Goal: Task Accomplishment & Management: Manage account settings

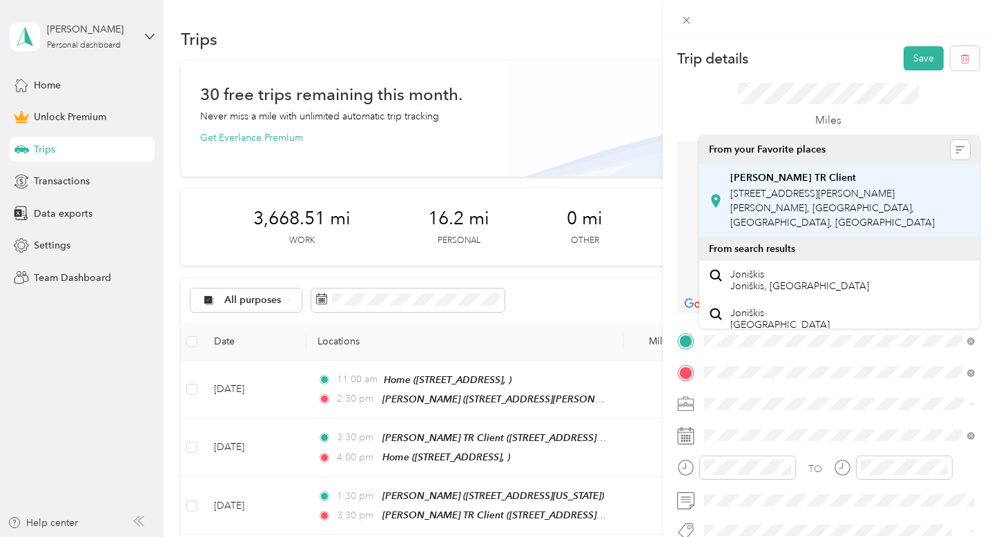
scroll to position [2977, 0]
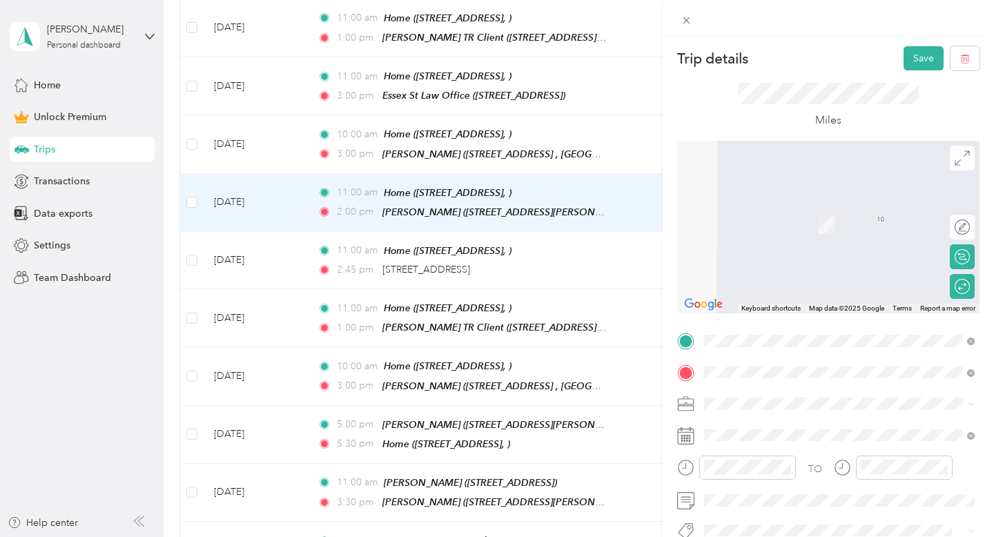
click at [792, 201] on div "Joni TR Client 34 Burnham Rd, Windham, NH, United States , 03087, Windham, NH, …" at bounding box center [850, 201] width 240 height 58
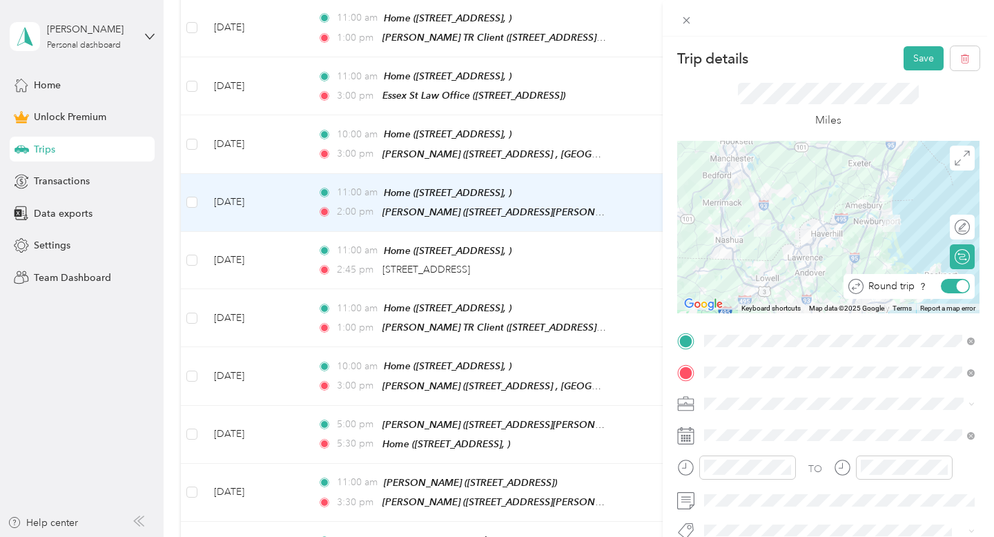
click at [960, 289] on div at bounding box center [962, 286] width 12 height 12
click at [933, 61] on button "Save" at bounding box center [923, 58] width 40 height 24
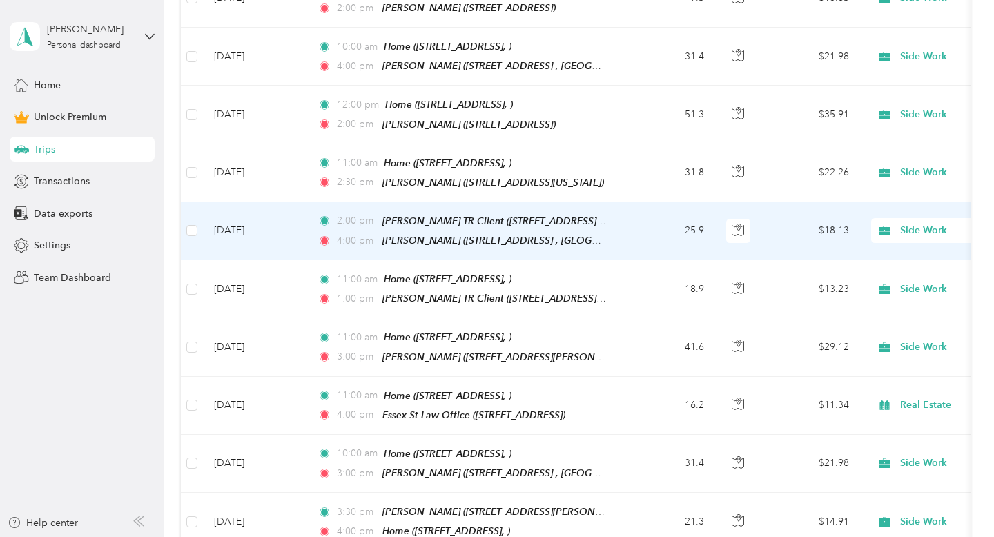
scroll to position [2055, 0]
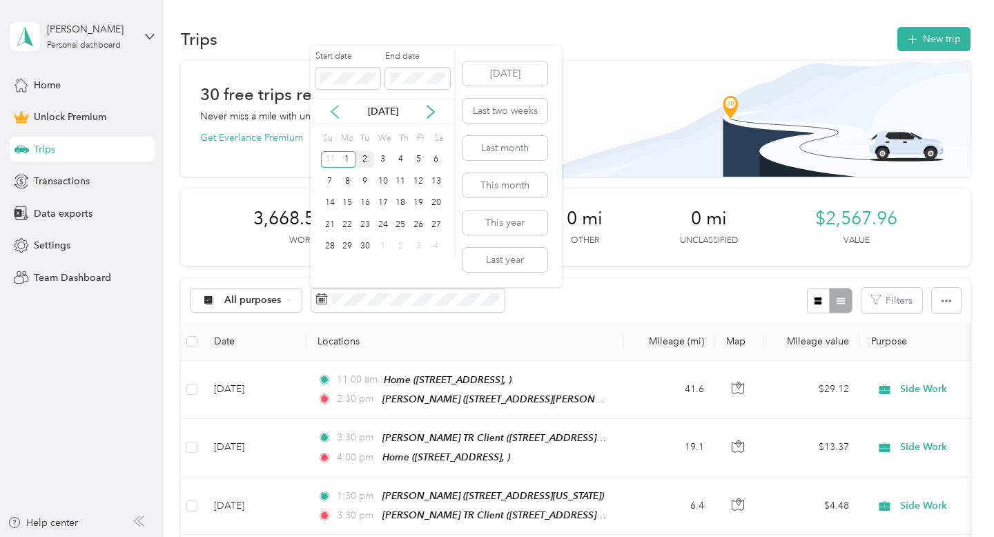
click at [332, 110] on icon at bounding box center [334, 112] width 7 height 12
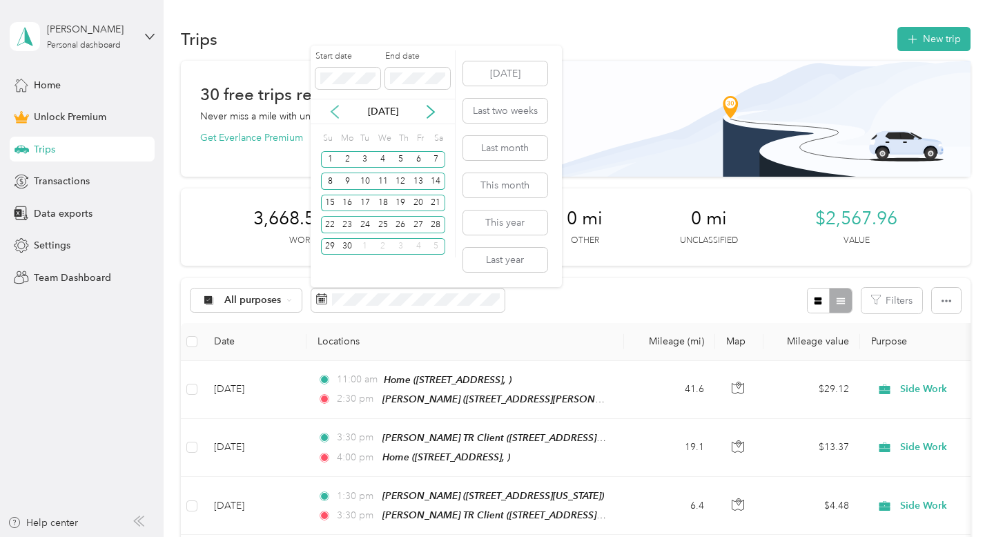
click at [332, 110] on icon at bounding box center [334, 112] width 7 height 12
click at [435, 157] on div "1" at bounding box center [436, 159] width 18 height 17
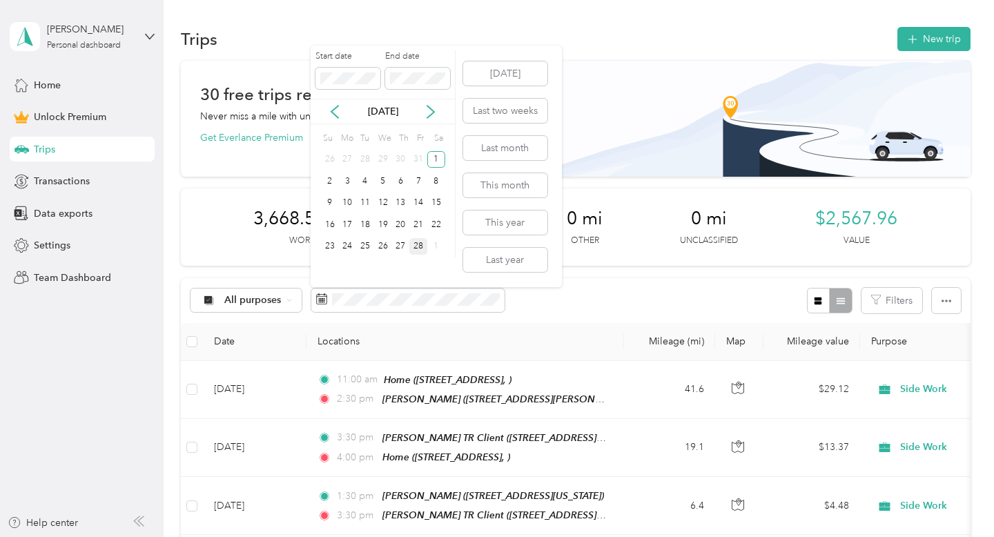
click at [414, 244] on div "28" at bounding box center [418, 246] width 18 height 17
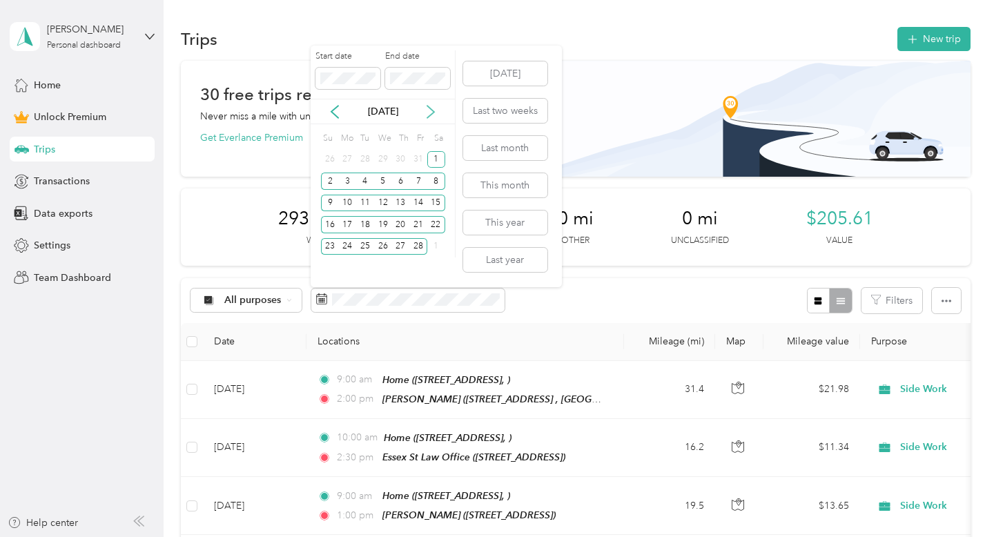
click at [429, 106] on icon at bounding box center [431, 112] width 14 height 14
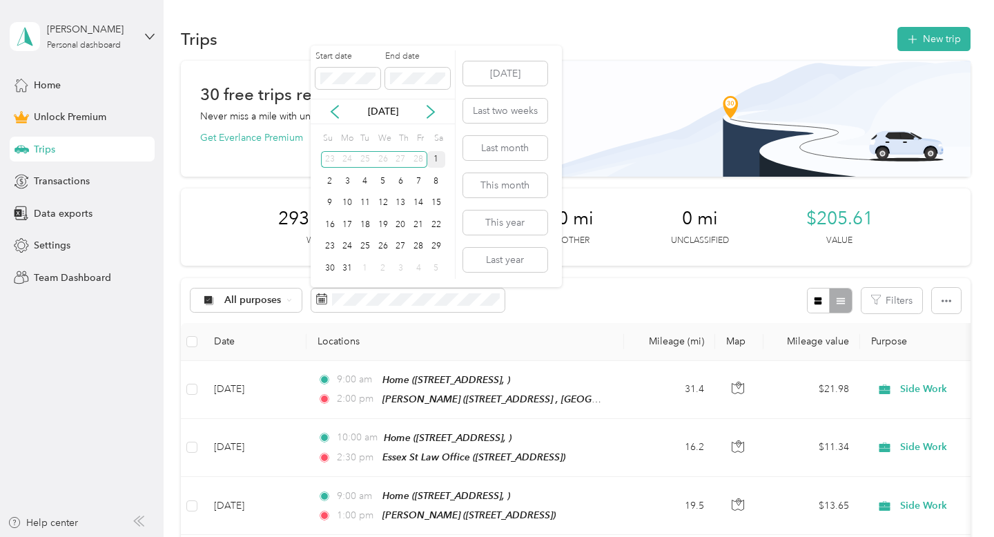
click at [431, 159] on div "1" at bounding box center [436, 159] width 18 height 17
click at [347, 268] on div "31" at bounding box center [347, 267] width 18 height 17
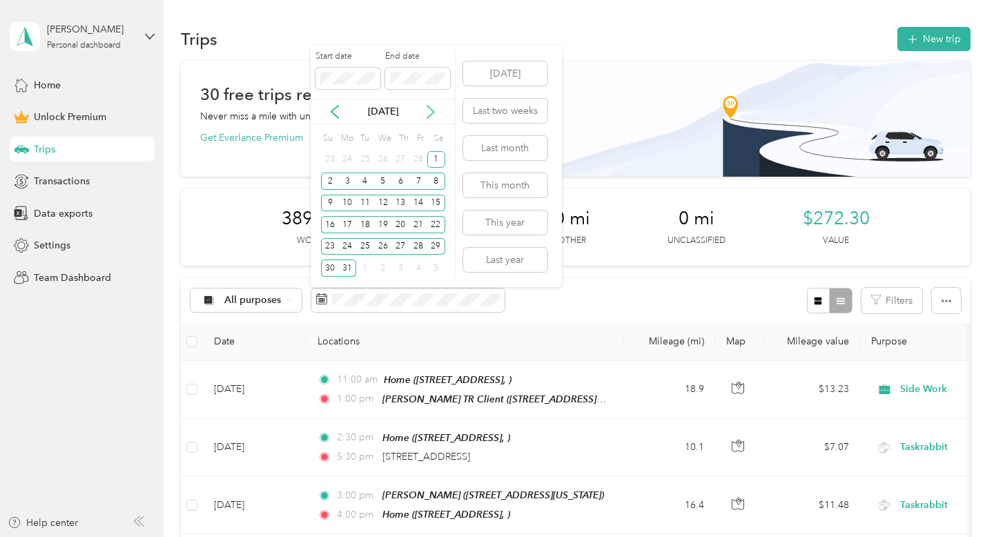
click at [429, 112] on icon at bounding box center [431, 112] width 14 height 14
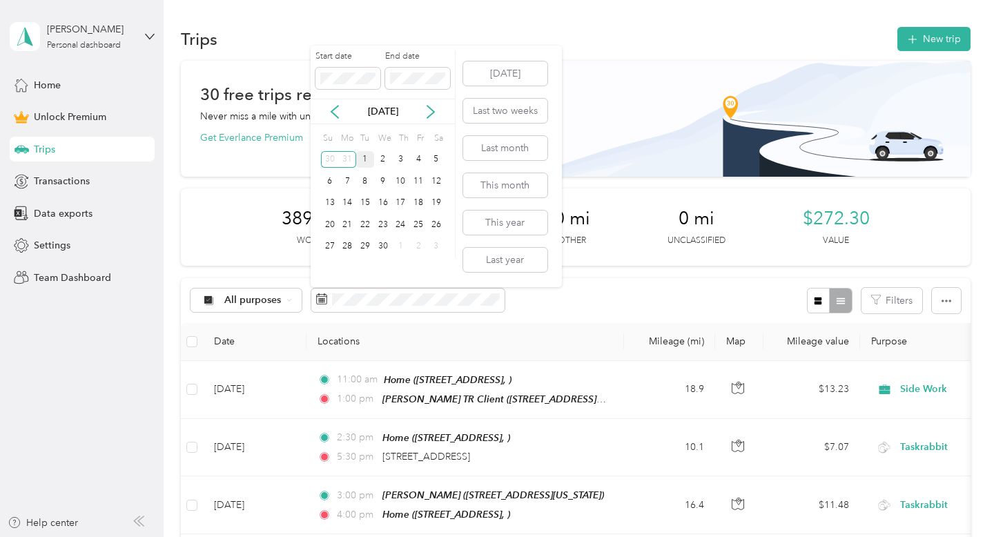
click at [368, 164] on div "1" at bounding box center [365, 159] width 18 height 17
click at [384, 245] on div "30" at bounding box center [383, 246] width 18 height 17
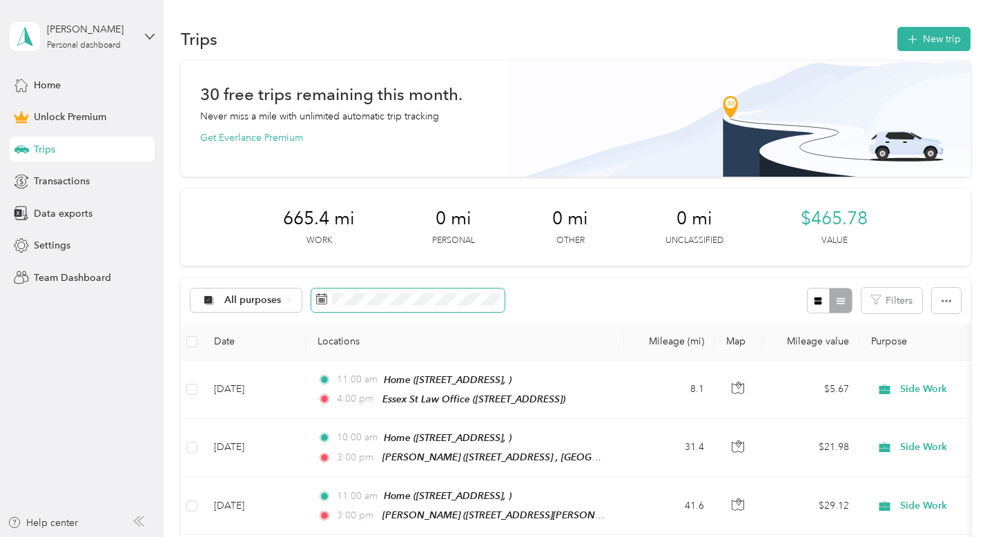
click at [348, 306] on span at bounding box center [407, 299] width 193 height 23
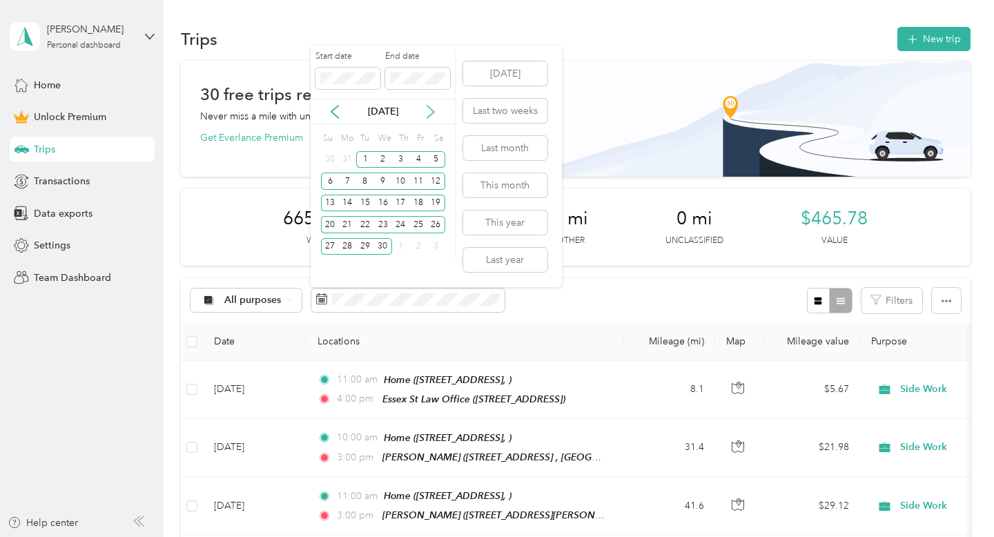
click at [433, 113] on icon at bounding box center [431, 112] width 14 height 14
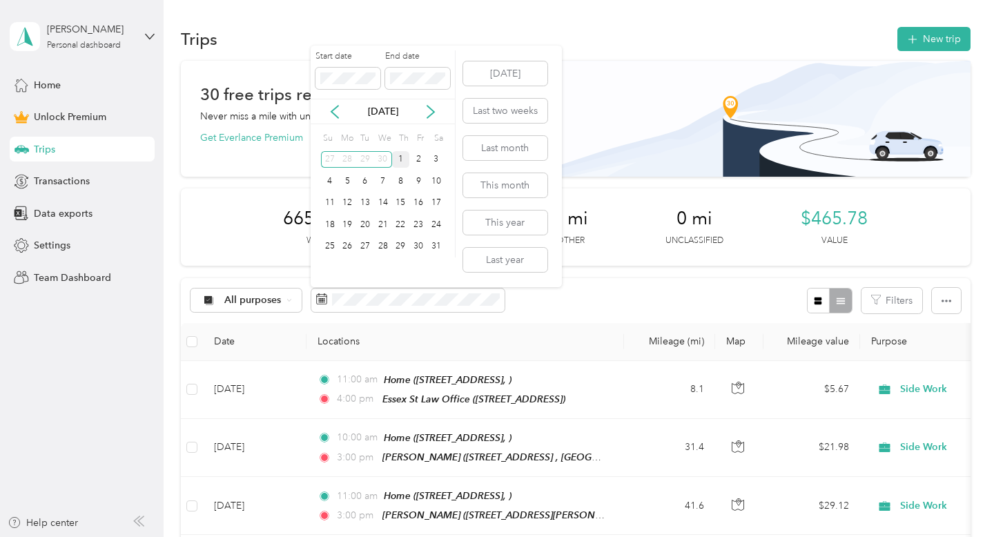
click at [400, 156] on div "1" at bounding box center [401, 159] width 18 height 17
click at [433, 244] on div "31" at bounding box center [436, 246] width 18 height 17
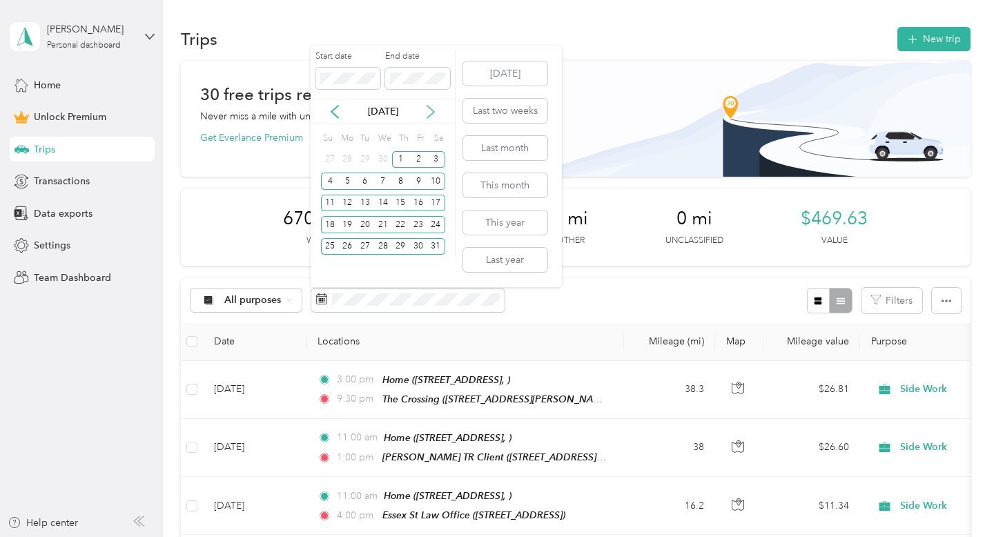
click at [429, 112] on icon at bounding box center [431, 112] width 14 height 14
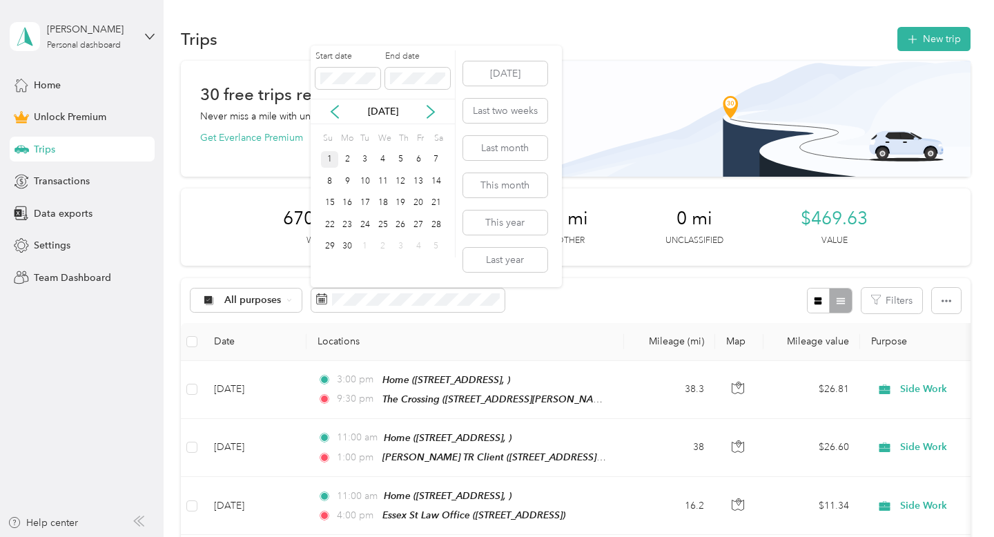
click at [327, 163] on div "1" at bounding box center [330, 159] width 18 height 17
click at [346, 243] on div "30" at bounding box center [347, 246] width 18 height 17
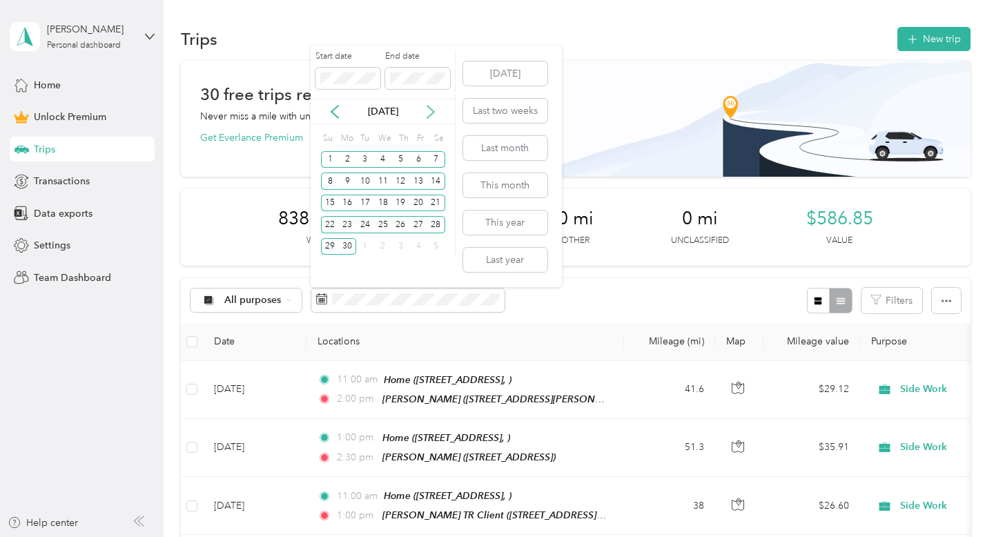
click at [424, 113] on icon at bounding box center [431, 112] width 14 height 14
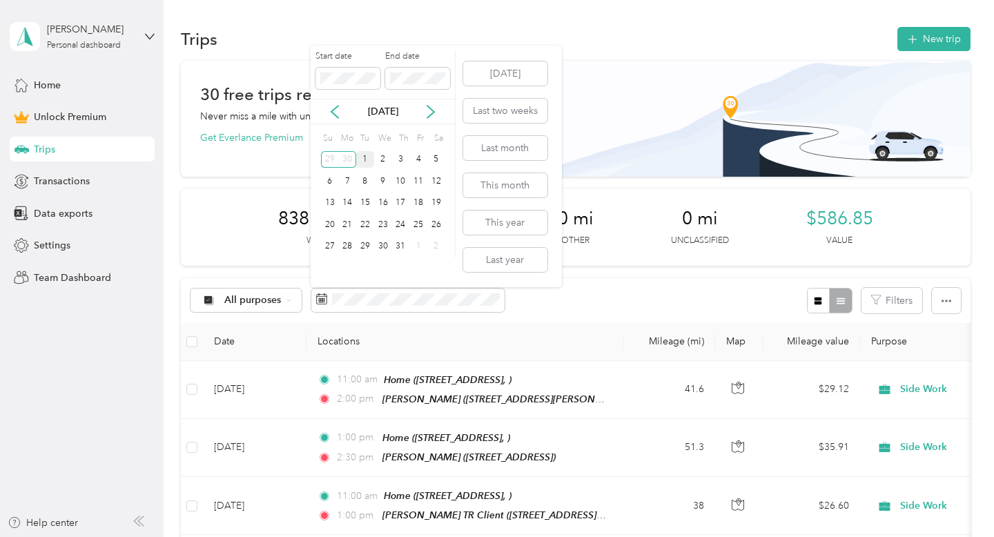
click at [366, 159] on div "1" at bounding box center [365, 159] width 18 height 17
click at [397, 244] on div "31" at bounding box center [401, 246] width 18 height 17
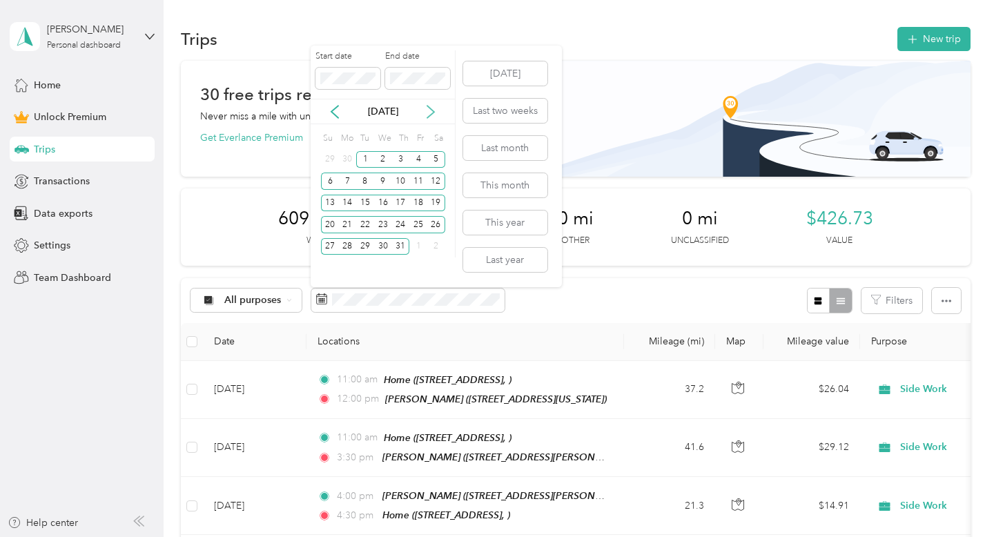
click at [428, 112] on icon at bounding box center [431, 112] width 14 height 14
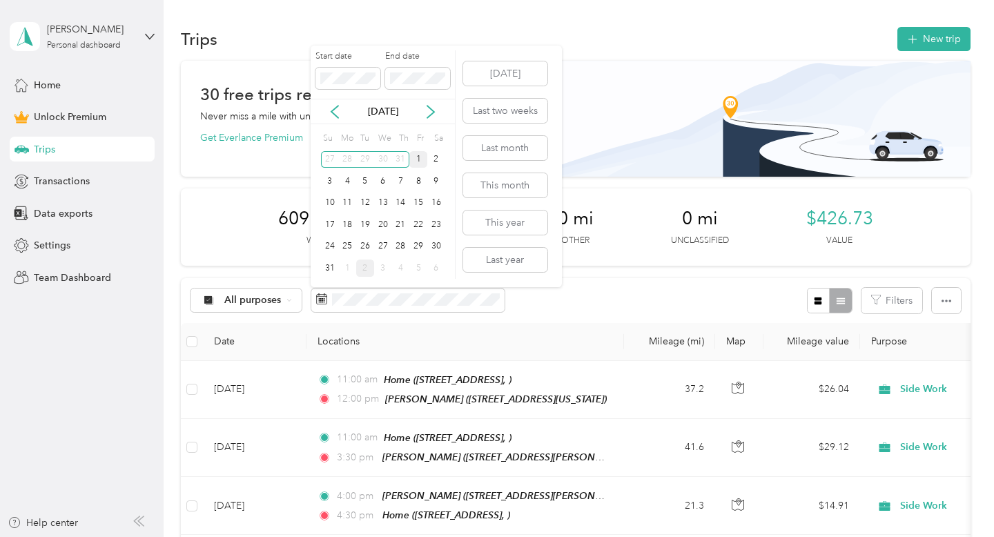
click at [414, 161] on div "1" at bounding box center [418, 159] width 18 height 17
click at [331, 266] on div "31" at bounding box center [330, 267] width 18 height 17
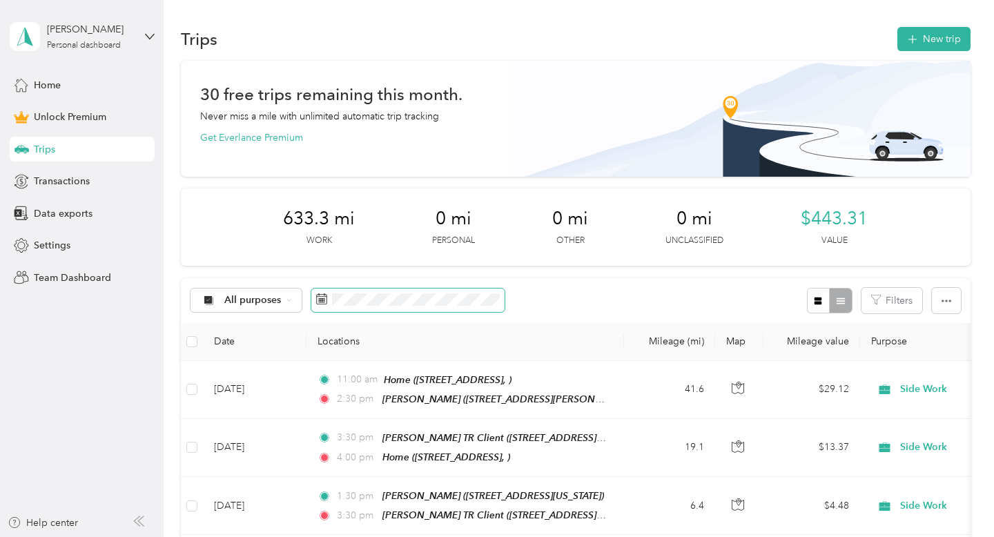
click at [408, 306] on span at bounding box center [407, 299] width 193 height 23
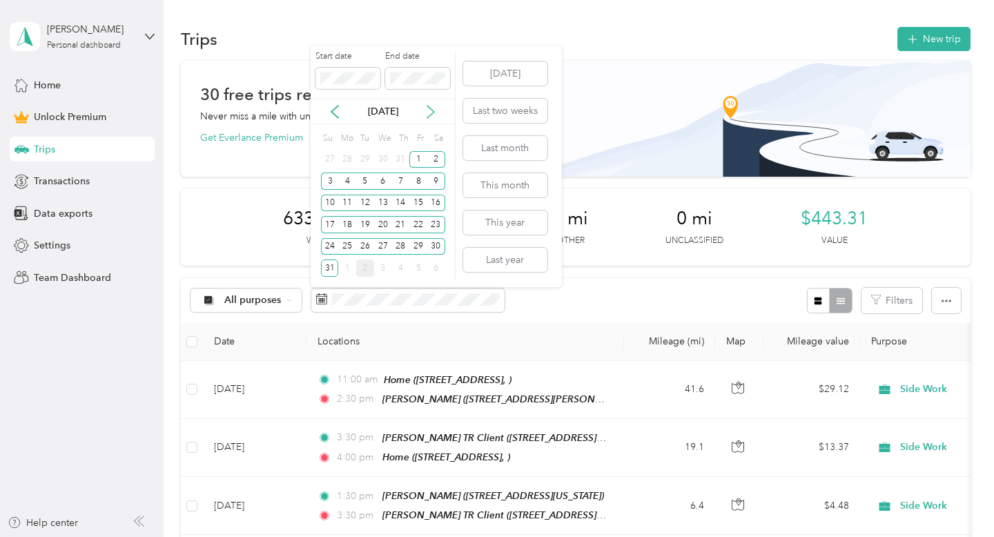
click at [429, 114] on icon at bounding box center [431, 112] width 14 height 14
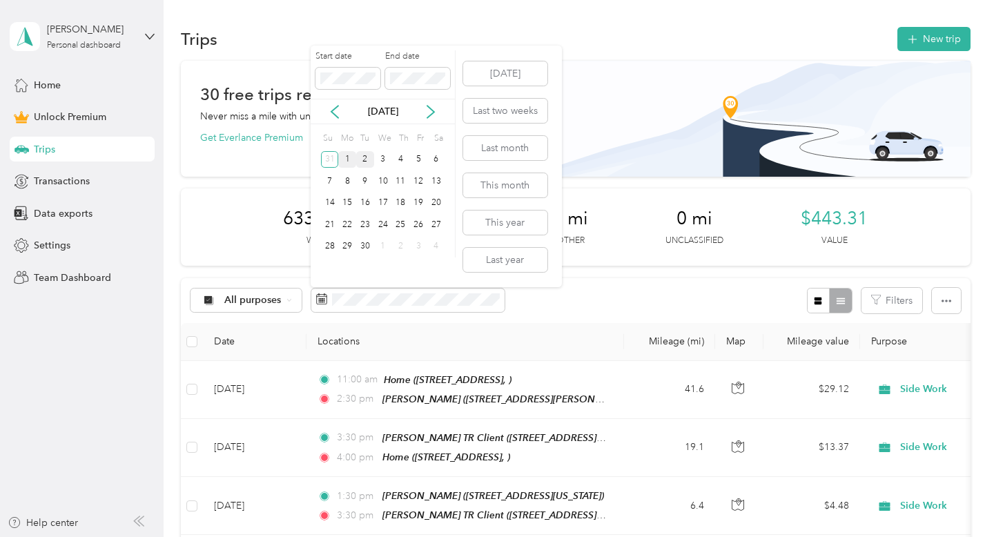
click at [346, 159] on div "1" at bounding box center [347, 159] width 18 height 17
click at [366, 249] on div "30" at bounding box center [365, 246] width 18 height 17
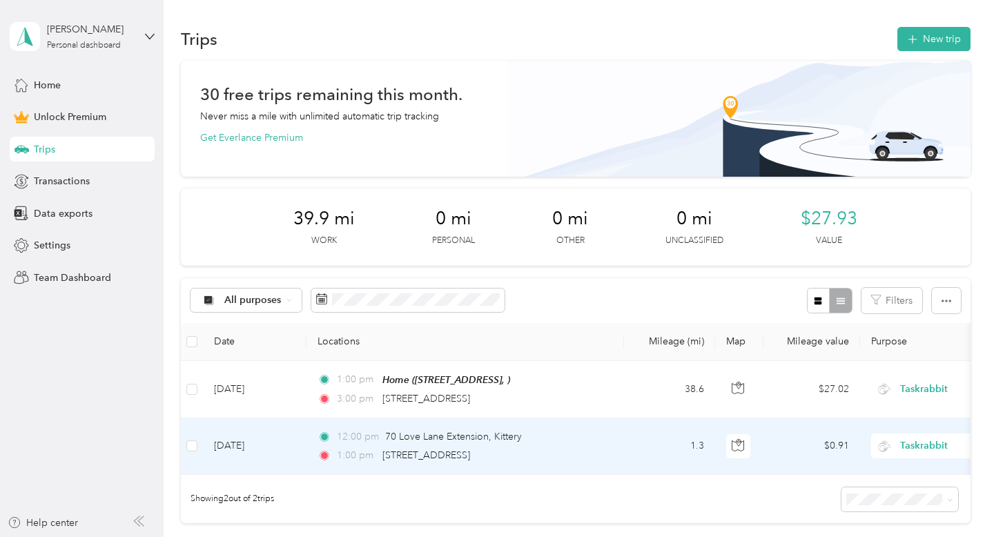
click at [242, 449] on td "[DATE]" at bounding box center [255, 446] width 104 height 57
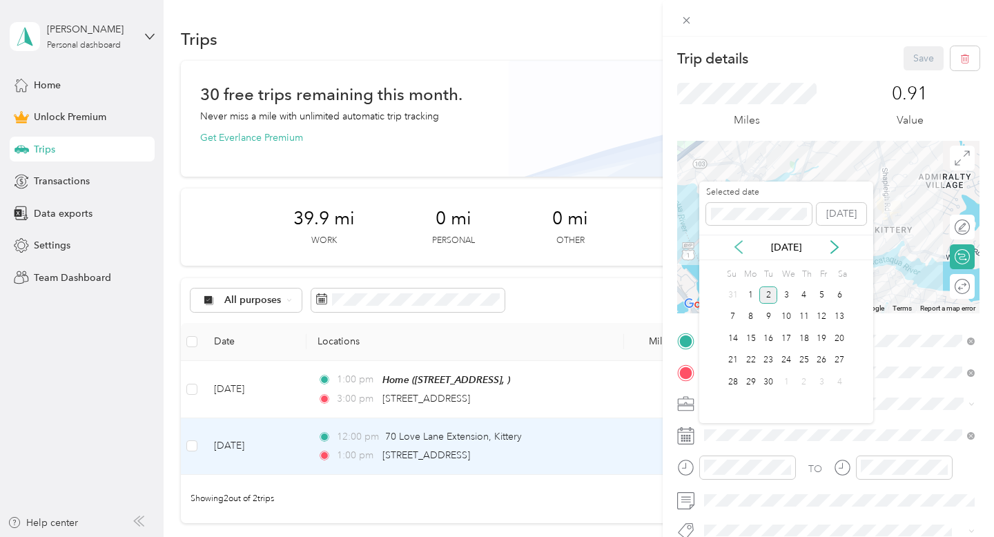
click at [736, 245] on icon at bounding box center [738, 247] width 7 height 12
click at [736, 244] on icon at bounding box center [738, 247] width 14 height 14
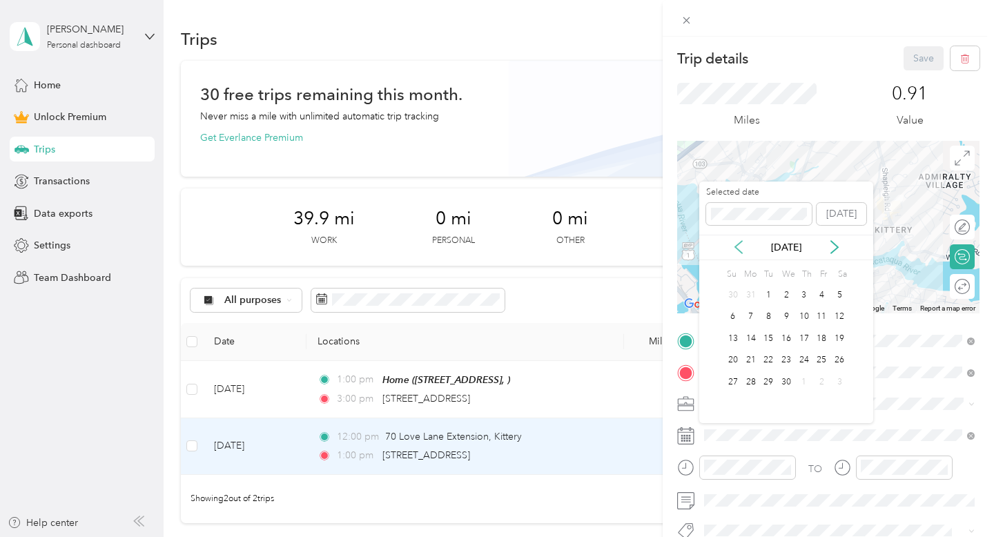
click at [736, 244] on icon at bounding box center [738, 247] width 14 height 14
click at [831, 244] on icon at bounding box center [834, 247] width 14 height 14
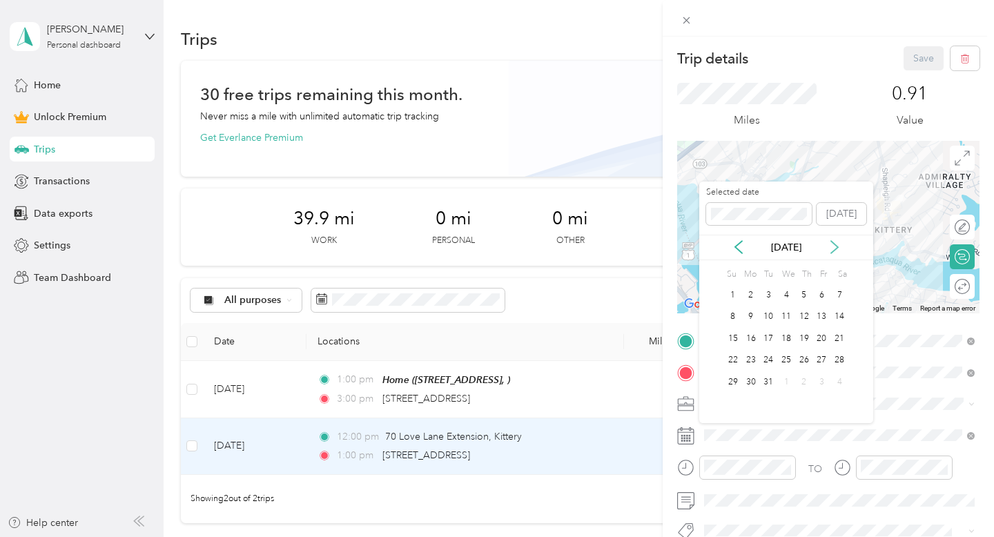
click at [831, 244] on icon at bounding box center [834, 247] width 14 height 14
click at [766, 316] on div "4" at bounding box center [768, 316] width 18 height 17
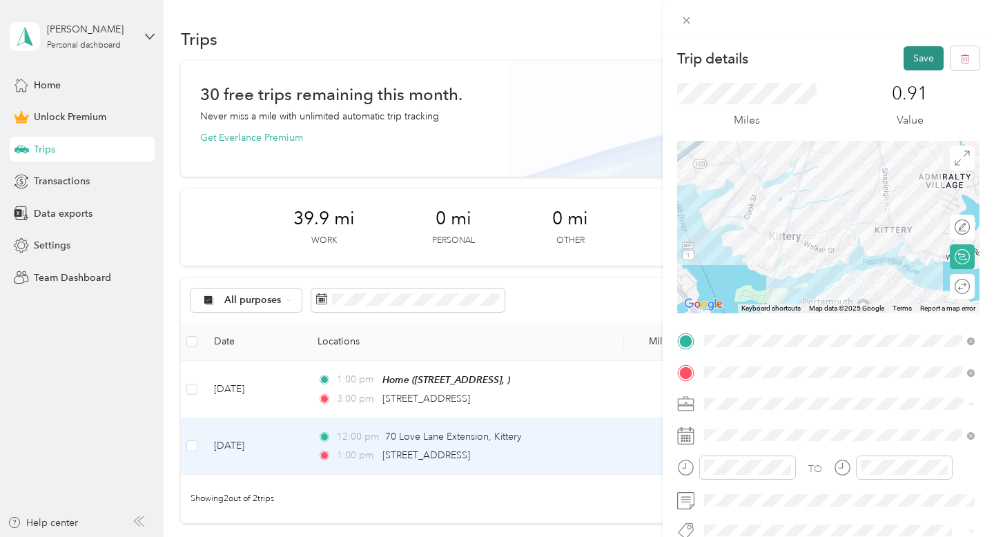
click at [922, 57] on button "Save" at bounding box center [923, 58] width 40 height 24
click at [961, 26] on icon at bounding box center [963, 27] width 11 height 12
click at [925, 63] on button "Save" at bounding box center [923, 58] width 40 height 24
click at [962, 24] on icon at bounding box center [963, 27] width 11 height 12
click at [544, 389] on div "Trip details Save This trip cannot be edited because it is either under review,…" at bounding box center [497, 268] width 994 height 537
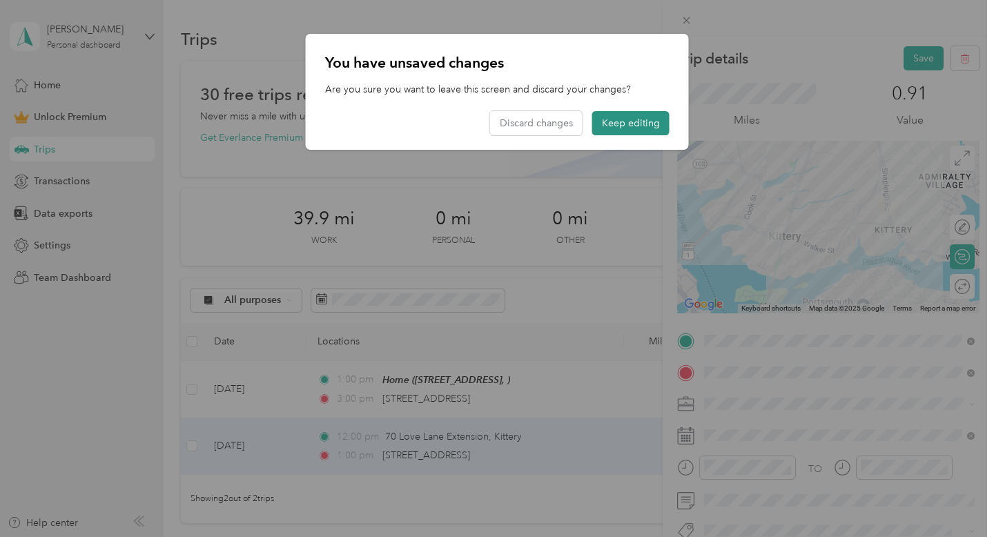
click at [616, 130] on button "Keep editing" at bounding box center [630, 123] width 77 height 24
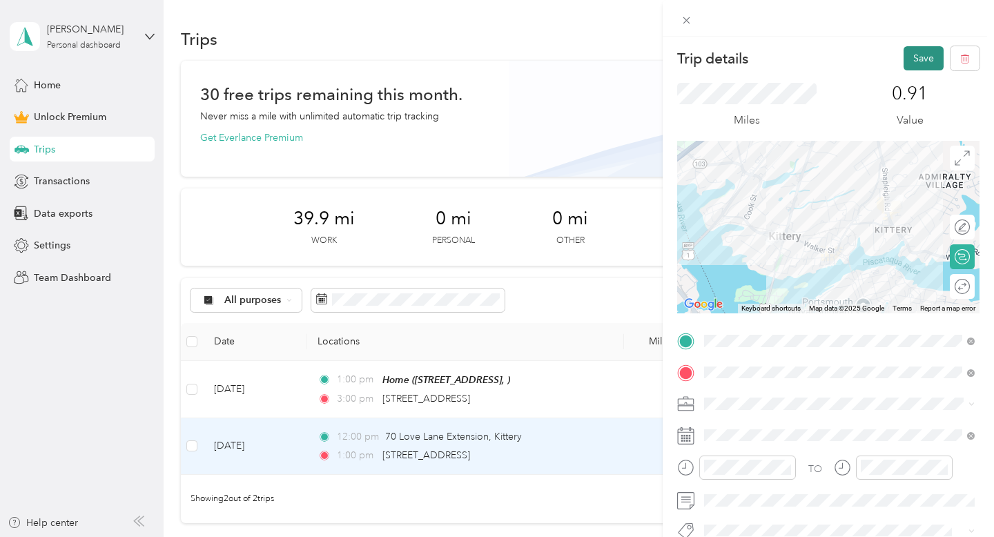
click at [917, 57] on button "Save" at bounding box center [923, 58] width 40 height 24
click at [967, 25] on icon at bounding box center [963, 27] width 11 height 12
click at [402, 389] on div "Trip details Save This trip cannot be edited because it is either under review,…" at bounding box center [497, 268] width 994 height 537
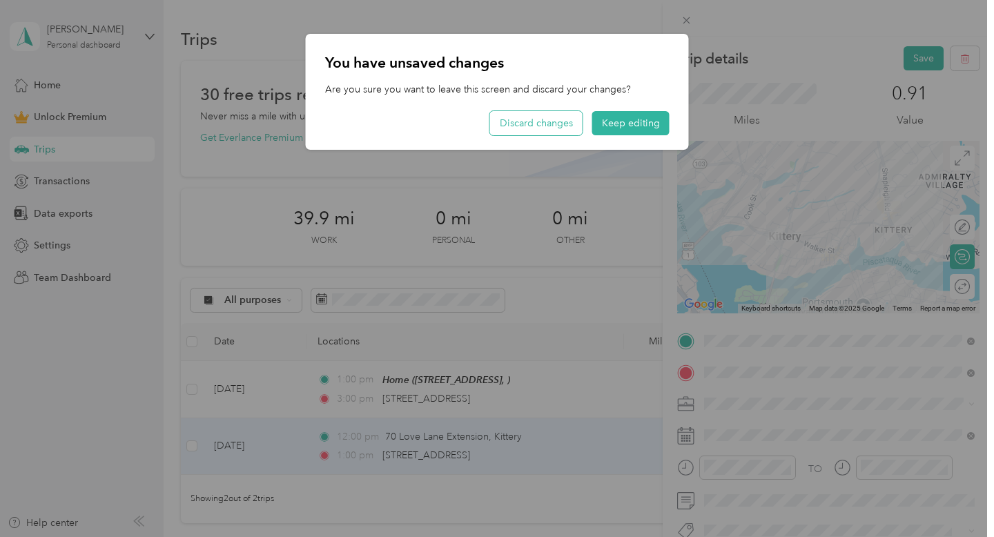
click at [545, 121] on button "Discard changes" at bounding box center [536, 123] width 92 height 24
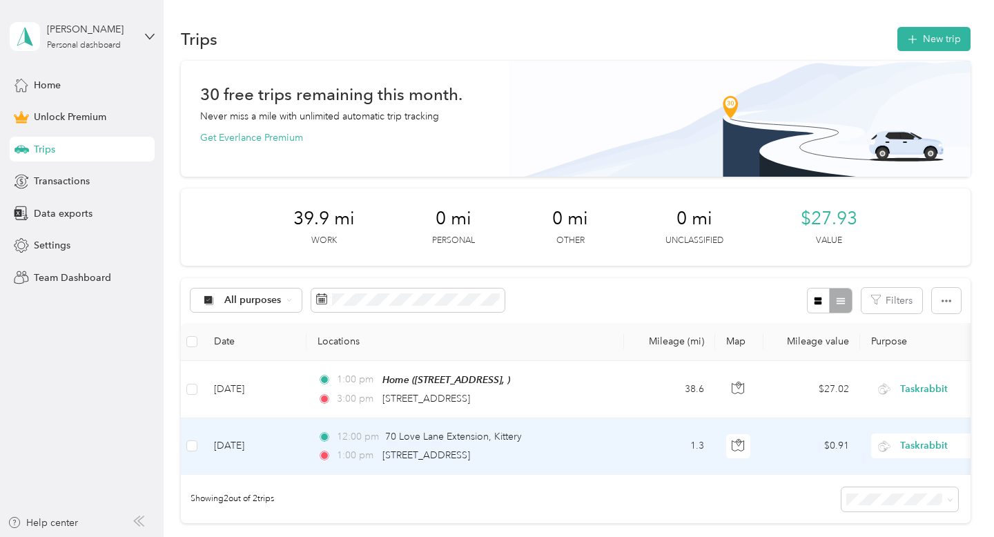
click at [242, 445] on td "Sep 2, 2025" at bounding box center [255, 446] width 104 height 57
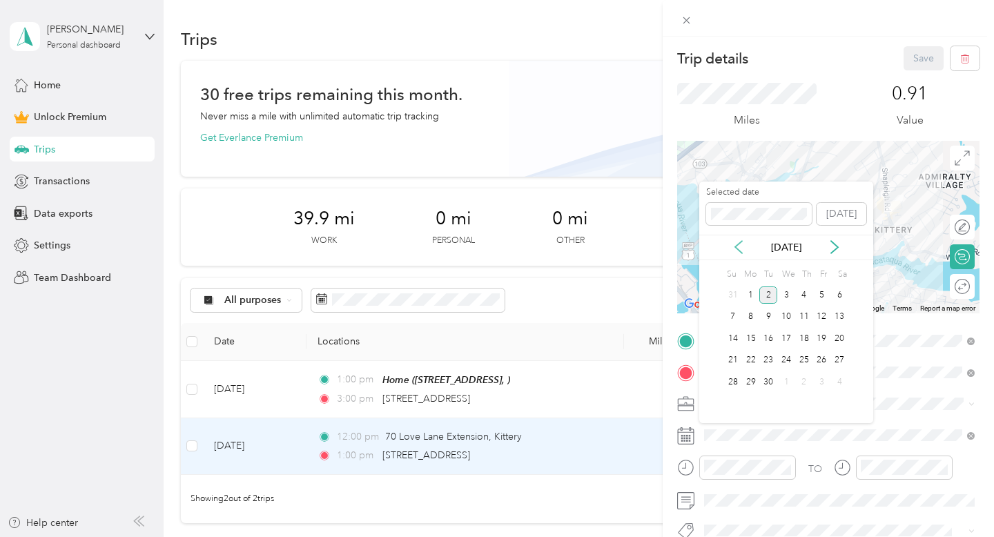
click at [736, 244] on icon at bounding box center [738, 247] width 14 height 14
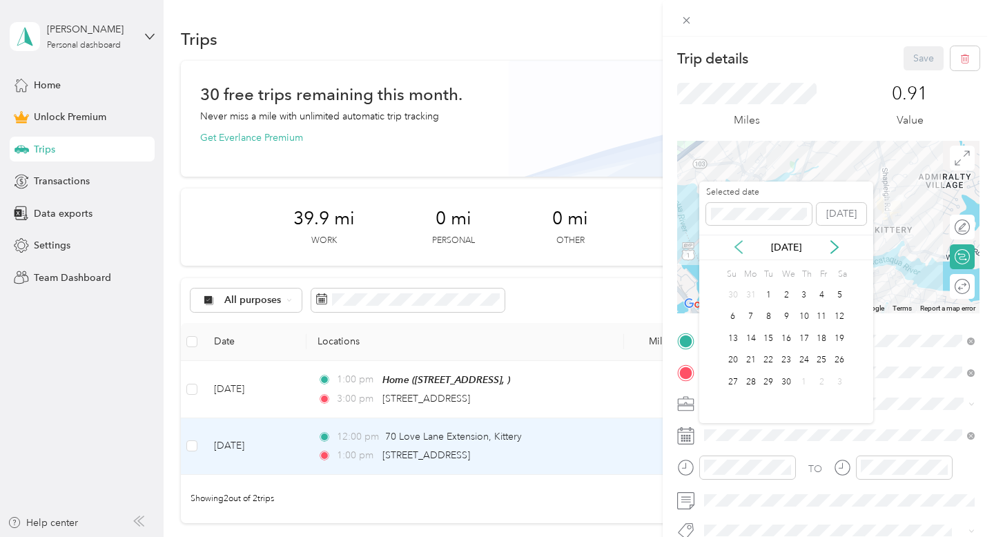
click at [736, 244] on icon at bounding box center [738, 247] width 14 height 14
click at [770, 317] on div "4" at bounding box center [768, 316] width 18 height 17
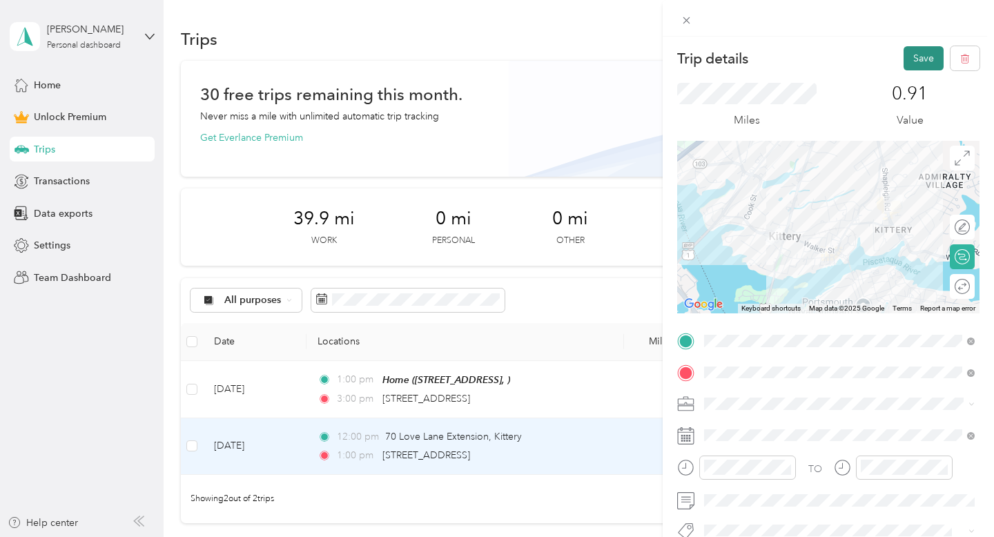
click at [931, 50] on button "Save" at bounding box center [923, 58] width 40 height 24
click at [288, 378] on div "Trip details Save This trip cannot be edited because it is either under review,…" at bounding box center [497, 268] width 994 height 537
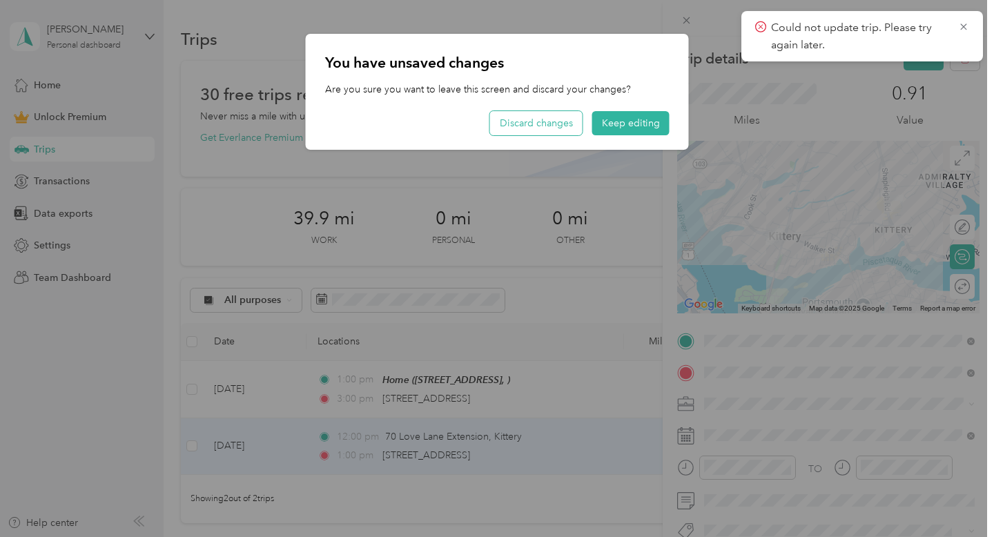
click at [572, 123] on button "Discard changes" at bounding box center [536, 123] width 92 height 24
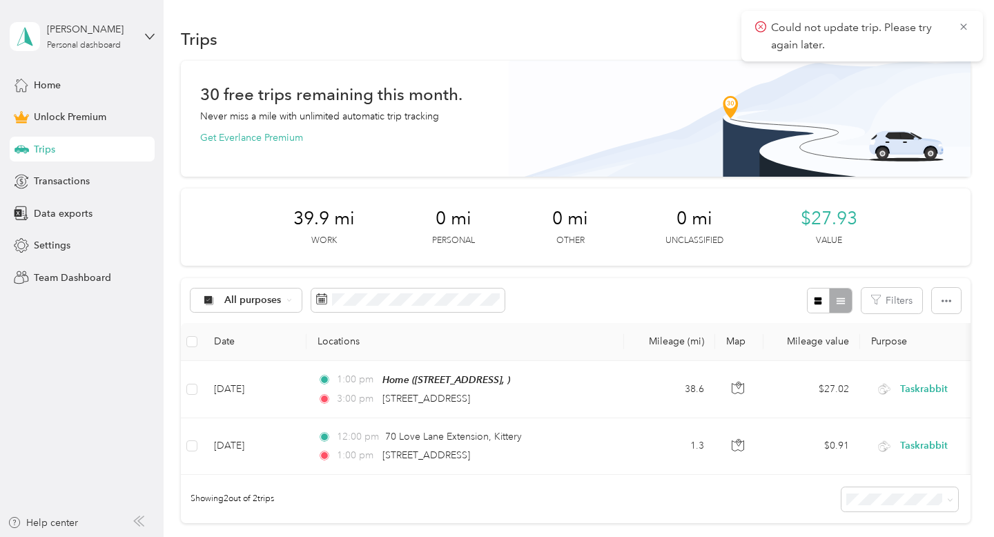
click at [358, 312] on div "All purposes" at bounding box center [347, 301] width 315 height 26
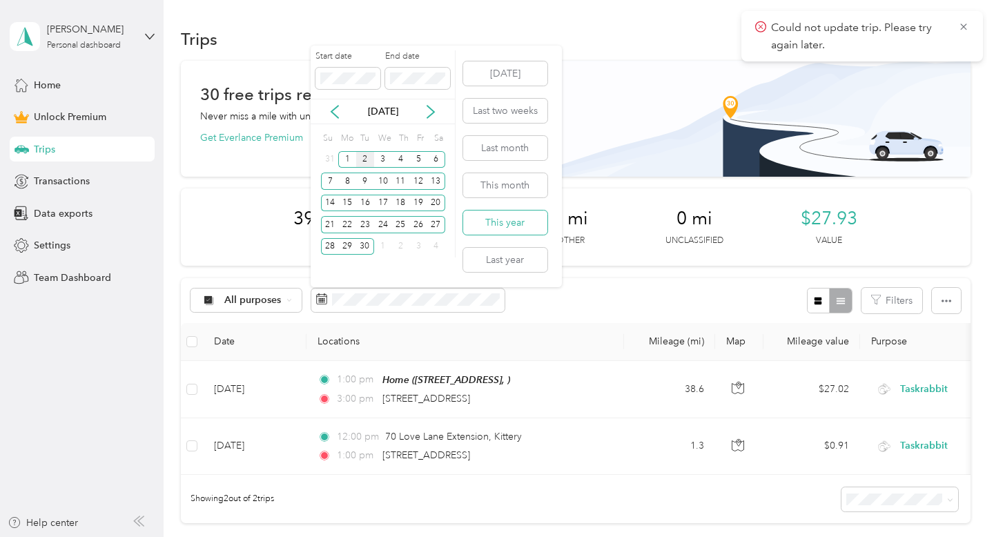
click at [506, 224] on button "This year" at bounding box center [505, 222] width 84 height 24
